Goal: Task Accomplishment & Management: Manage account settings

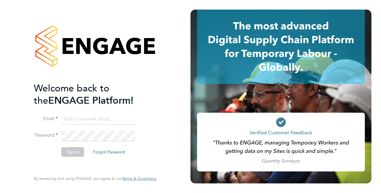
type input "[PERSON_NAME][EMAIL_ADDRESS][DOMAIN_NAME]"
click at [64, 151] on button "Sign In" at bounding box center [72, 152] width 23 height 10
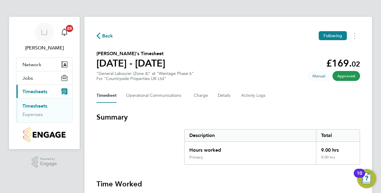
click at [39, 110] on li "Timesheets" at bounding box center [44, 107] width 45 height 8
click at [42, 108] on li "Timesheets" at bounding box center [44, 107] width 45 height 8
click at [44, 106] on link "Timesheets" at bounding box center [34, 106] width 25 height 6
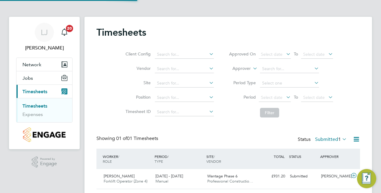
scroll to position [15, 52]
click at [356, 60] on div "Client Config Vendor Site Position Timesheet ID Approved On Select date To Sele…" at bounding box center [227, 82] width 263 height 76
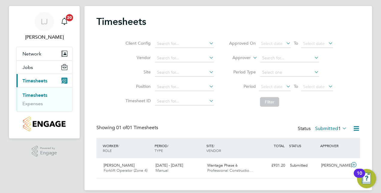
scroll to position [17, 0]
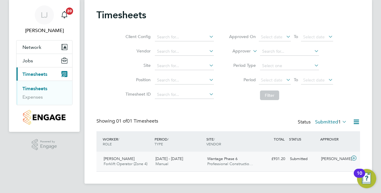
click at [355, 157] on icon at bounding box center [353, 158] width 7 height 5
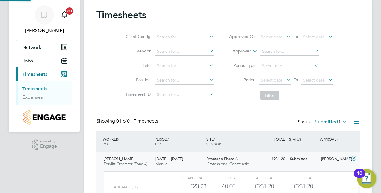
scroll to position [10, 58]
click at [357, 100] on div "Client Config Vendor Site Position Timesheet ID Approved On Select date To Sele…" at bounding box center [227, 65] width 263 height 76
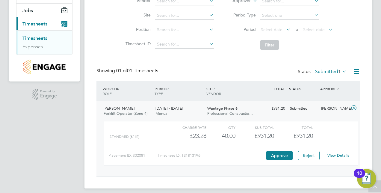
scroll to position [72, 0]
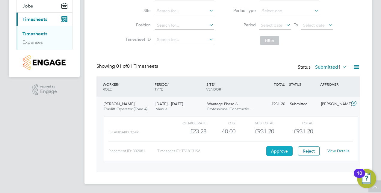
click at [279, 154] on button "Approve" at bounding box center [279, 151] width 26 height 10
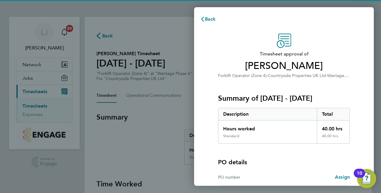
click at [204, 54] on div "Timesheet approval of Matthew Pullin Forklift Operator (Zone 4) · Countryside P…" at bounding box center [284, 135] width 180 height 219
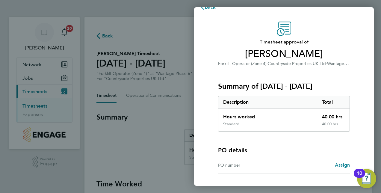
scroll to position [59, 0]
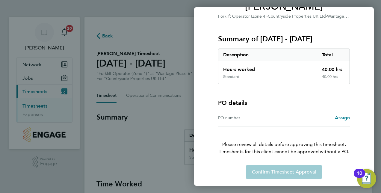
click at [276, 176] on div "Confirm Timesheet Approval" at bounding box center [284, 172] width 146 height 14
click at [170, 43] on div "Back Timesheet approval of Matthew Pullin Forklift Operator (Zone 4) · Countrys…" at bounding box center [190, 96] width 381 height 193
click at [308, 23] on div "Summary of 25 - 31 Aug 2025 Description Total Hours worked 40.00 hrs Standard 4…" at bounding box center [284, 52] width 132 height 64
drag, startPoint x: 183, startPoint y: 38, endPoint x: 148, endPoint y: 31, distance: 35.7
click at [148, 31] on div "Back Timesheet approval of Matthew Pullin Forklift Operator (Zone 4) · Countrys…" at bounding box center [190, 96] width 381 height 193
